Goal: Transaction & Acquisition: Purchase product/service

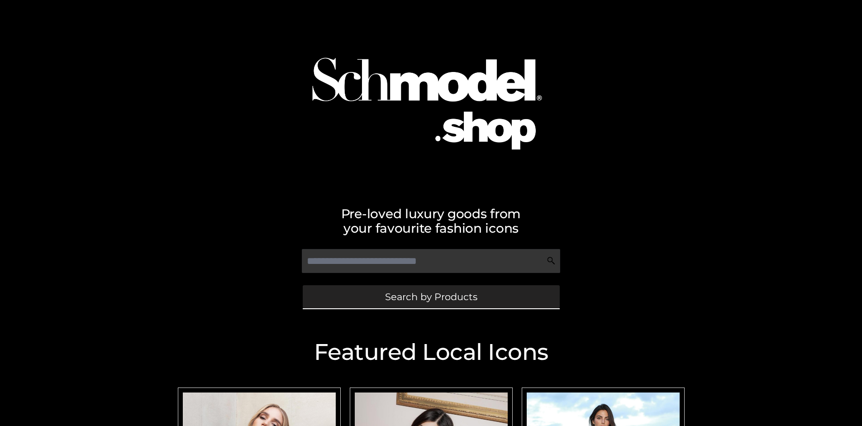
click at [431, 297] on span "Search by Products" at bounding box center [431, 297] width 92 height 10
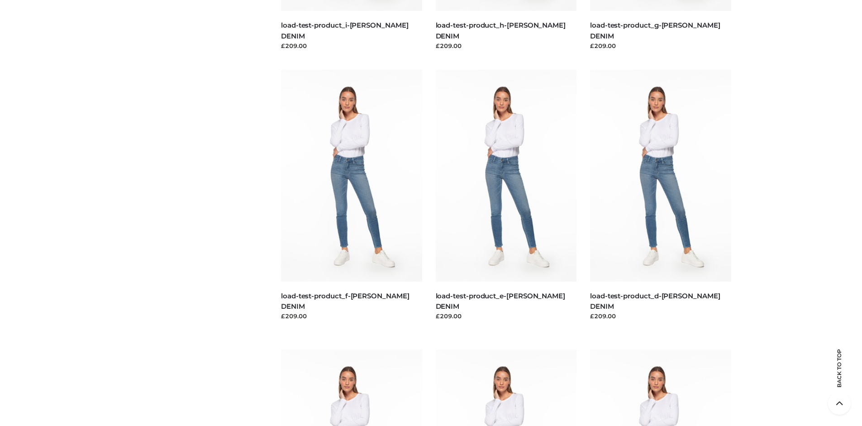
scroll to position [1900, 0]
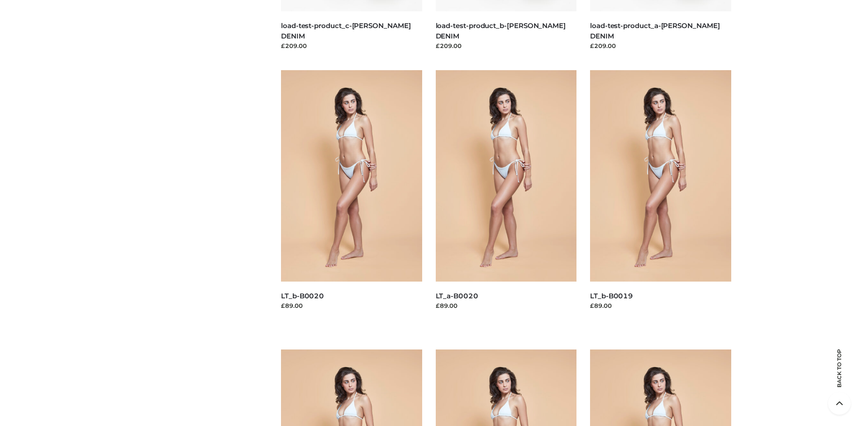
click at [0, 0] on span "BAGS" at bounding box center [0, 0] width 0 height 0
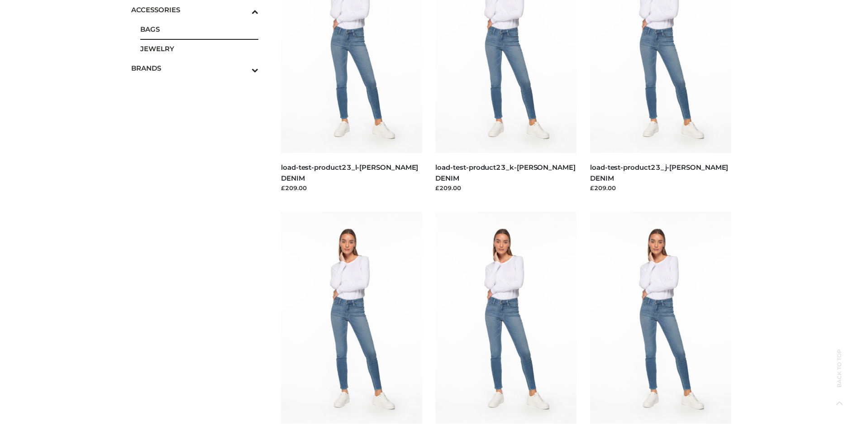
scroll to position [0, 0]
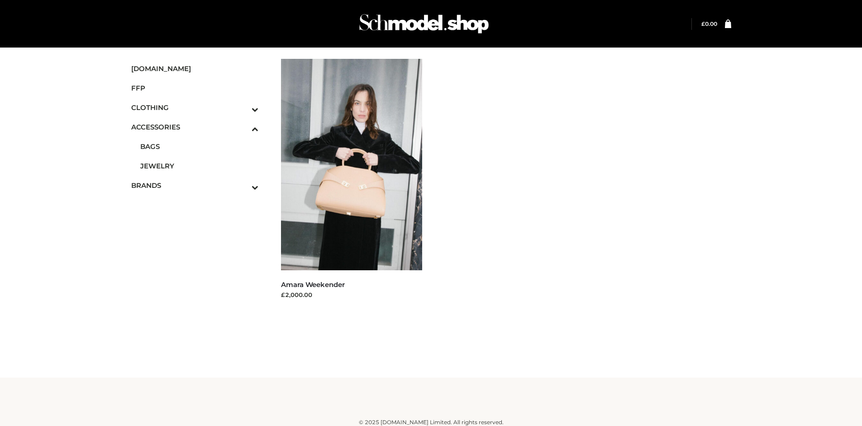
click at [243, 185] on icon "Toggle Submenu" at bounding box center [207, 187] width 101 height 10
click at [0, 0] on span "OPP SWIMWEAR" at bounding box center [0, 0] width 0 height 0
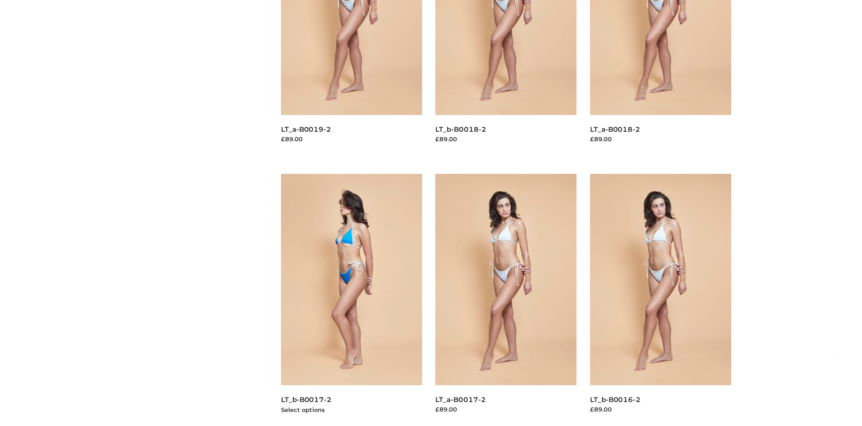
click at [351, 300] on img at bounding box center [351, 279] width 141 height 211
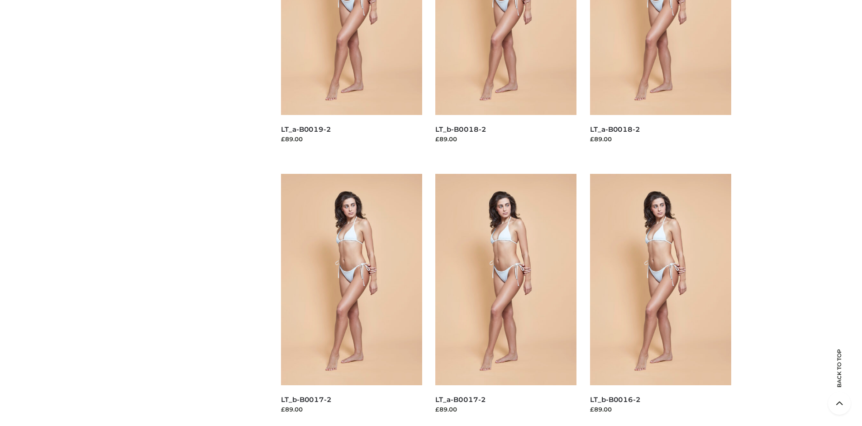
scroll to position [696, 0]
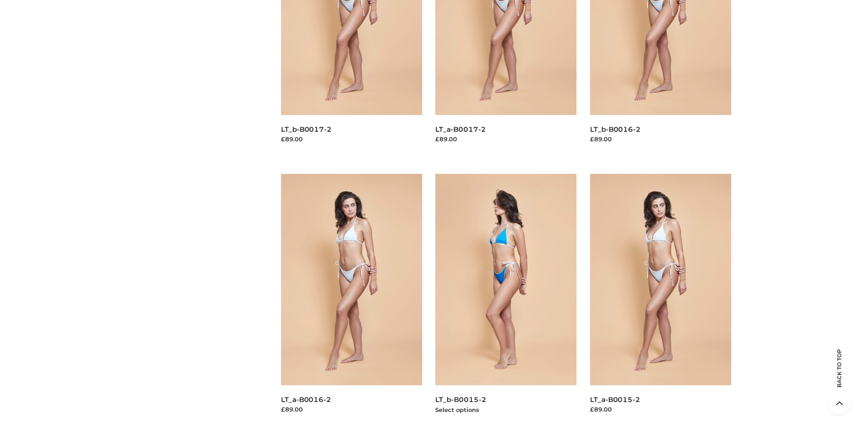
click at [506, 300] on img at bounding box center [506, 279] width 141 height 211
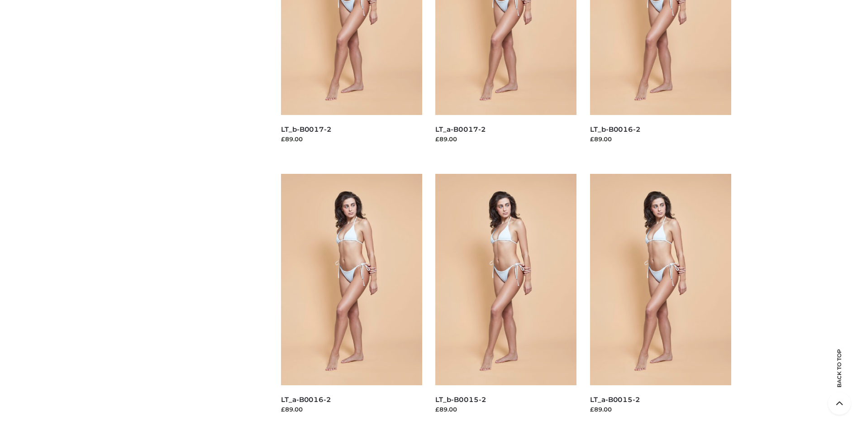
scroll to position [0, 0]
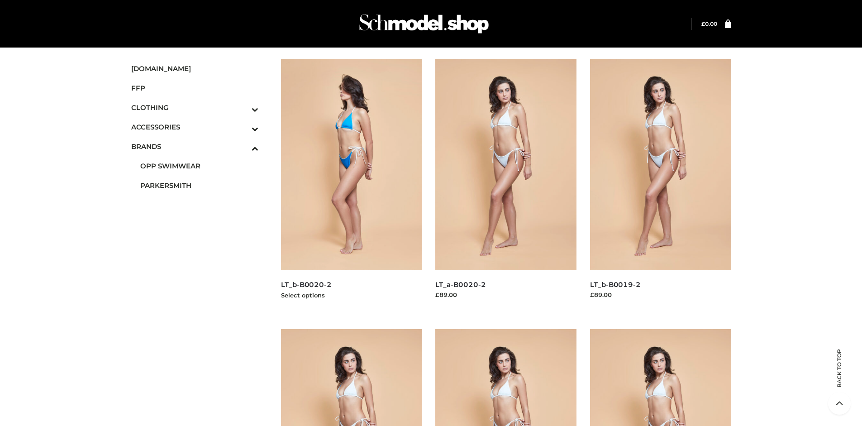
click at [351, 185] on img at bounding box center [351, 164] width 141 height 211
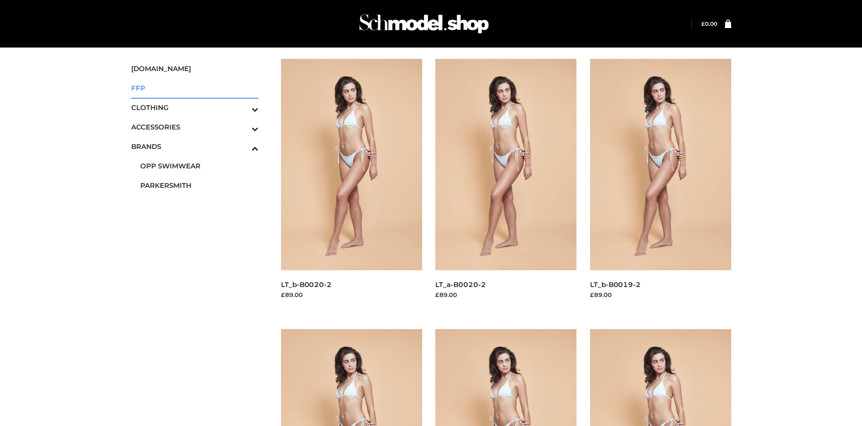
click at [195, 88] on span "FFP" at bounding box center [195, 88] width 128 height 10
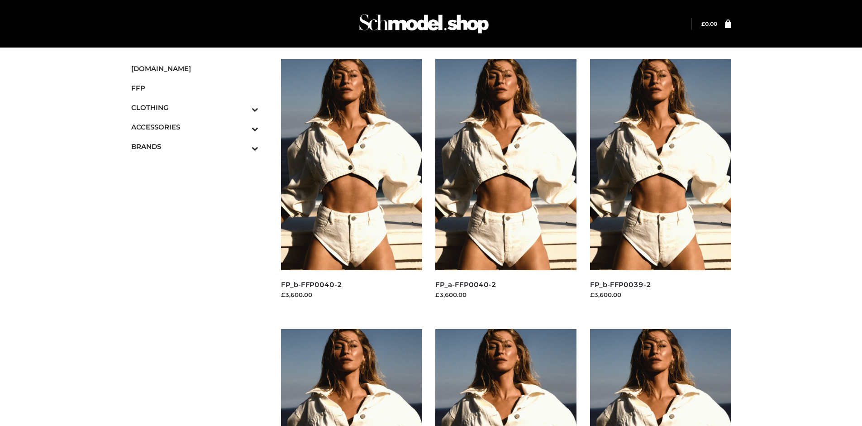
scroll to position [426, 0]
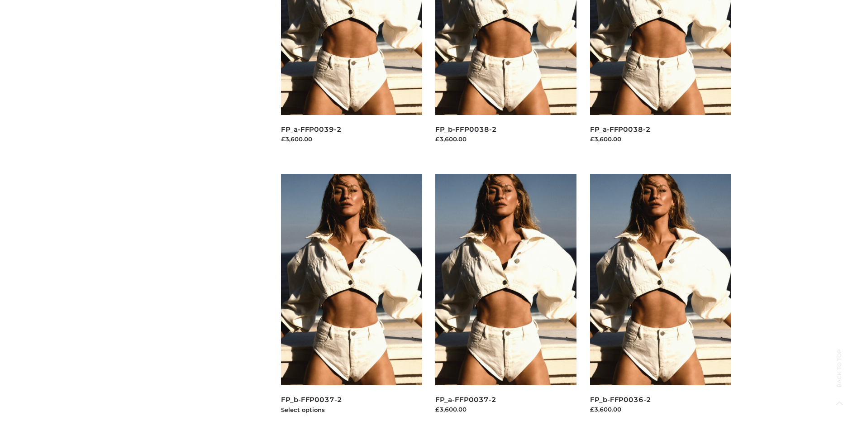
click at [351, 300] on img at bounding box center [351, 279] width 141 height 211
click at [661, 300] on img at bounding box center [660, 279] width 141 height 211
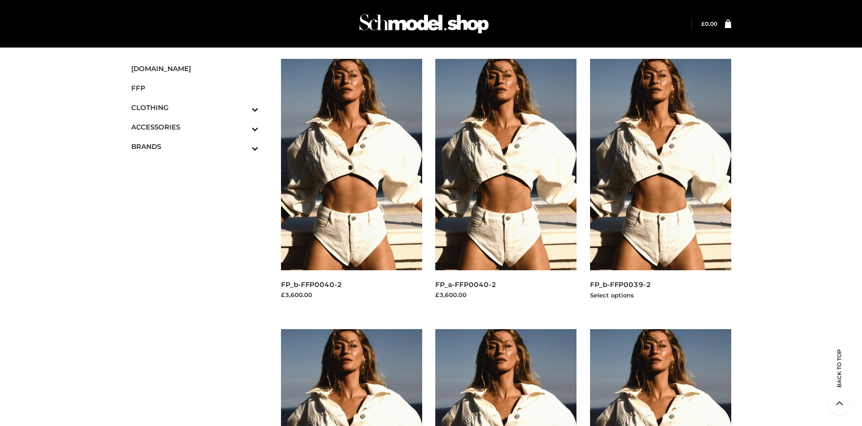
click at [661, 185] on img at bounding box center [660, 164] width 141 height 211
click at [351, 185] on img at bounding box center [351, 164] width 141 height 211
click at [243, 107] on icon "Toggle Submenu" at bounding box center [207, 109] width 101 height 10
click at [199, 185] on span "TWO PIECE" at bounding box center [199, 185] width 119 height 10
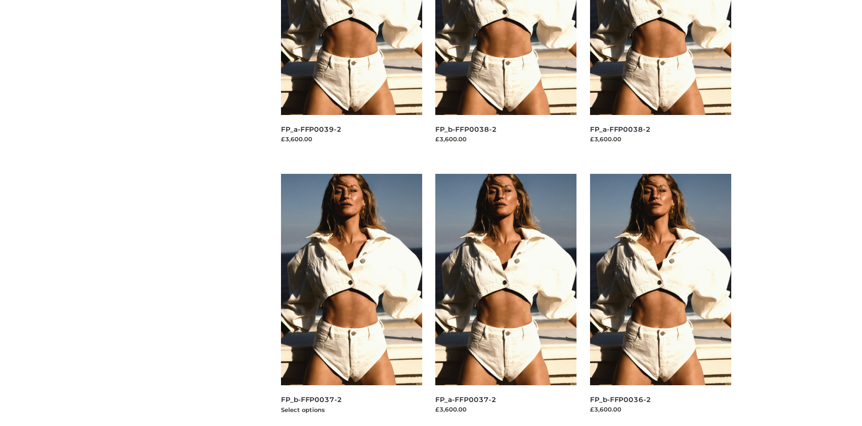
click at [351, 300] on img at bounding box center [351, 279] width 141 height 211
click at [506, 300] on img at bounding box center [506, 279] width 141 height 211
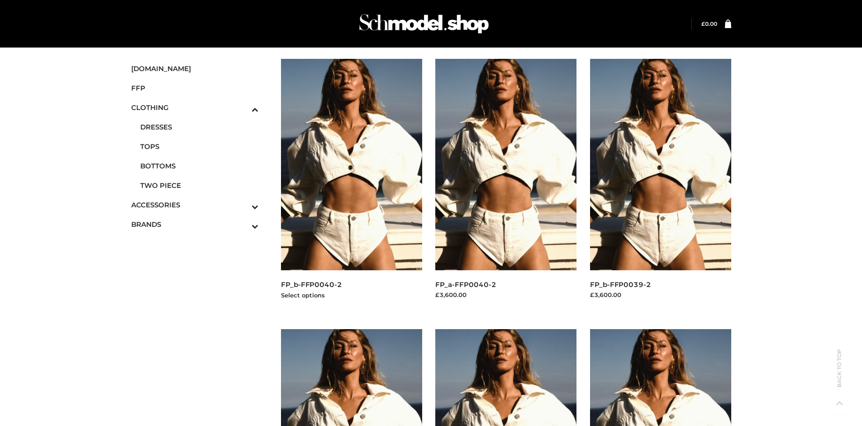
click at [351, 185] on img at bounding box center [351, 164] width 141 height 211
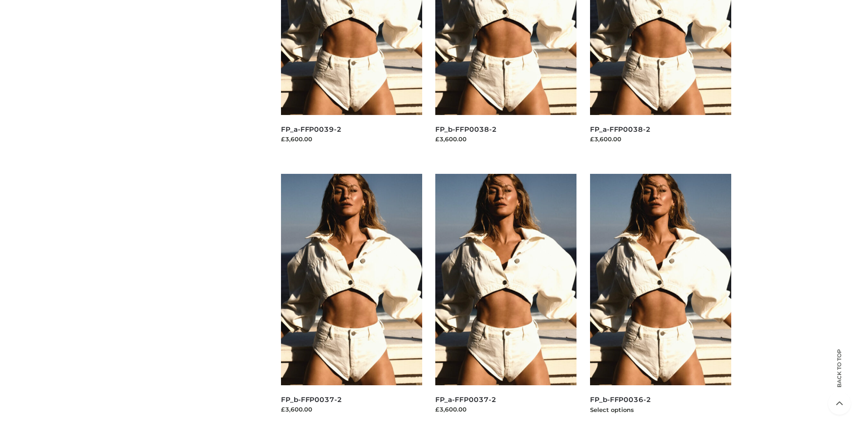
click at [661, 300] on img at bounding box center [660, 279] width 141 height 211
